Goal: Task Accomplishment & Management: Complete application form

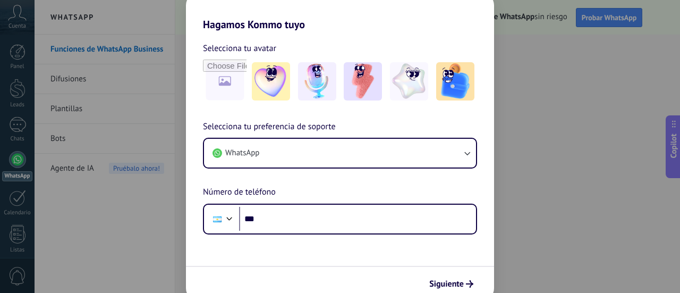
click at [130, 215] on div "Hagamos Kommo tuyo Selecciona tu avatar Selecciona tu preferencia de soporte Wh…" at bounding box center [340, 146] width 680 height 293
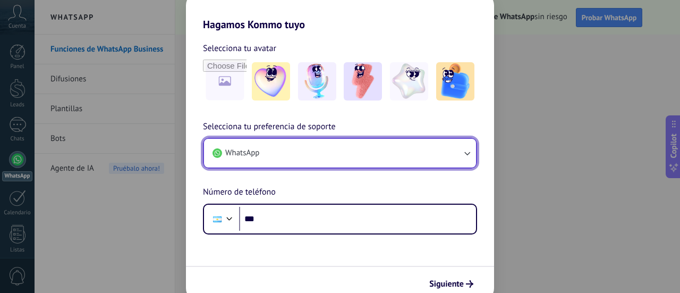
click at [295, 162] on button "WhatsApp" at bounding box center [340, 153] width 272 height 29
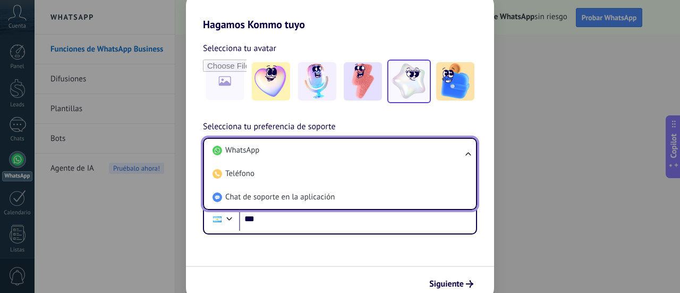
click at [399, 85] on img at bounding box center [409, 81] width 38 height 38
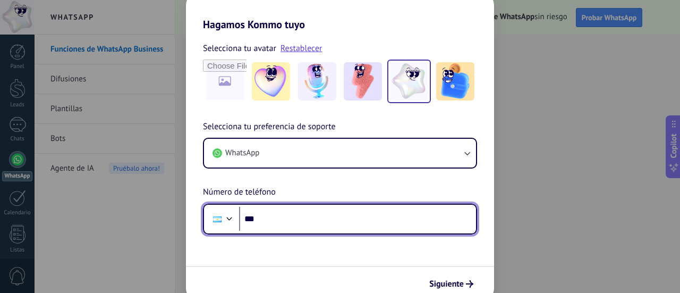
click at [318, 215] on input "***" at bounding box center [357, 219] width 237 height 24
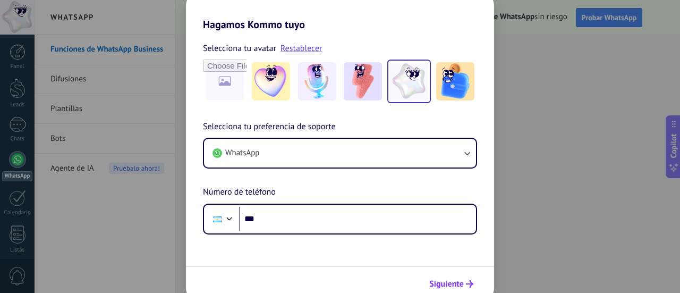
click at [432, 282] on span "Siguiente" at bounding box center [447, 283] width 35 height 7
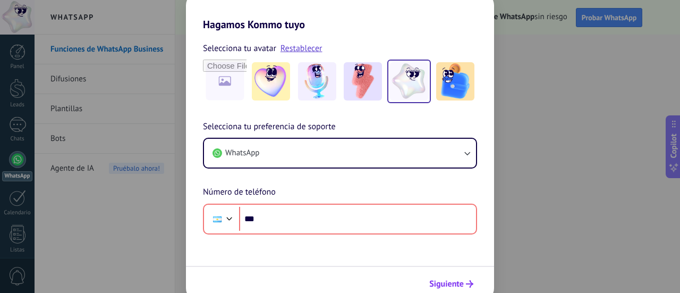
click at [432, 282] on span "Siguiente" at bounding box center [447, 283] width 35 height 7
click at [155, 223] on div "Hagamos Kommo tuyo Selecciona tu avatar Restablecer Selecciona tu preferencia d…" at bounding box center [340, 146] width 680 height 293
click at [18, 162] on div "Hagamos Kommo tuyo Selecciona tu avatar Restablecer Selecciona tu preferencia d…" at bounding box center [340, 146] width 680 height 293
